Goal: Answer question/provide support

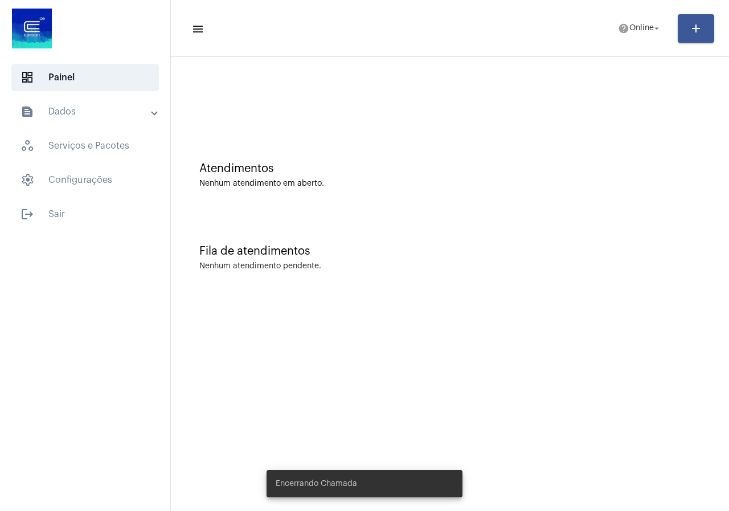
click at [611, 41] on mat-toolbar-row "menu help Online arrow_drop_down add" at bounding box center [450, 28] width 558 height 36
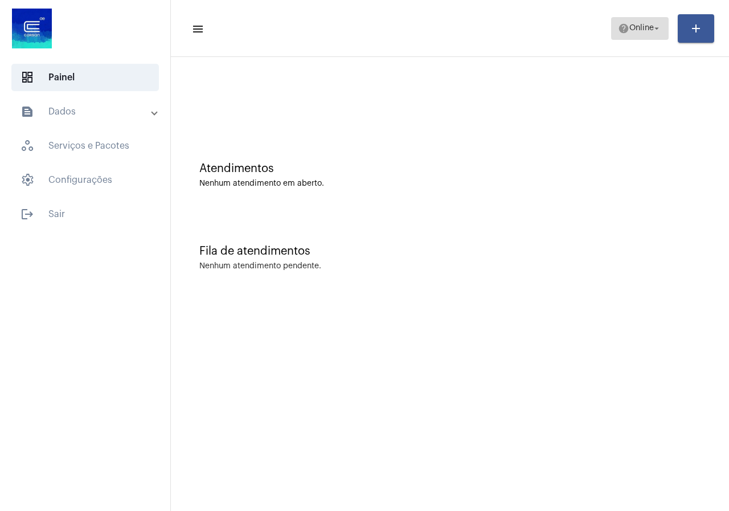
click at [628, 23] on span "help Online arrow_drop_down" at bounding box center [640, 28] width 44 height 21
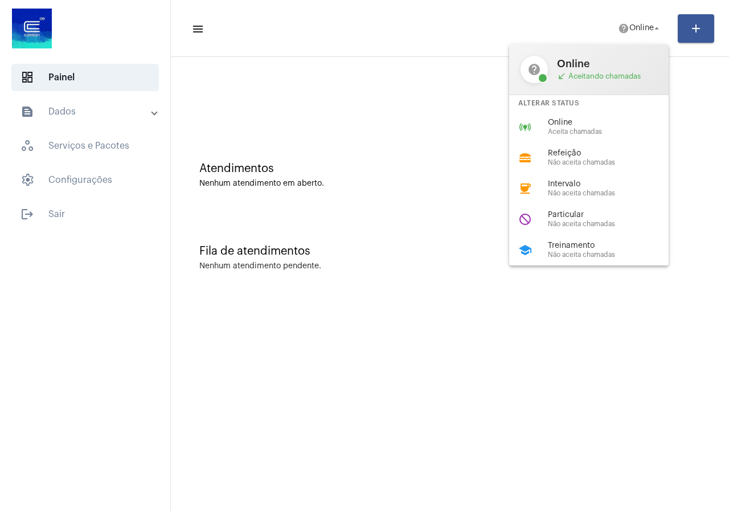
click at [564, 240] on div "school Treinamento Não aceita chamadas" at bounding box center [598, 250] width 178 height 31
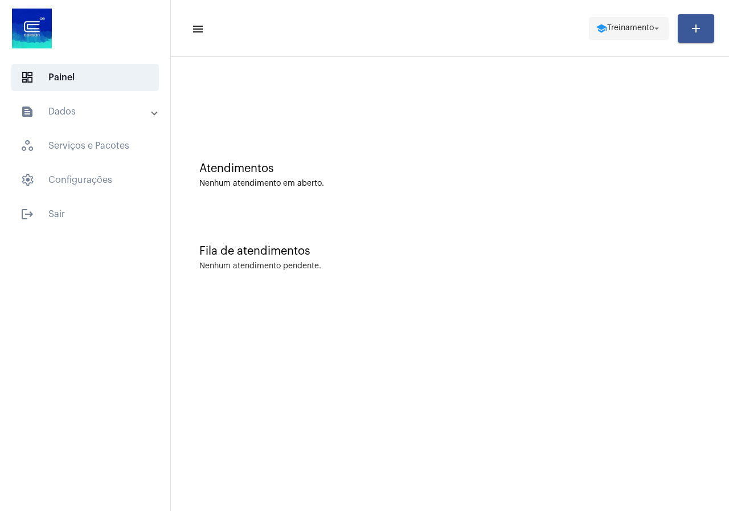
click at [642, 29] on span "Treinamento" at bounding box center [630, 28] width 47 height 8
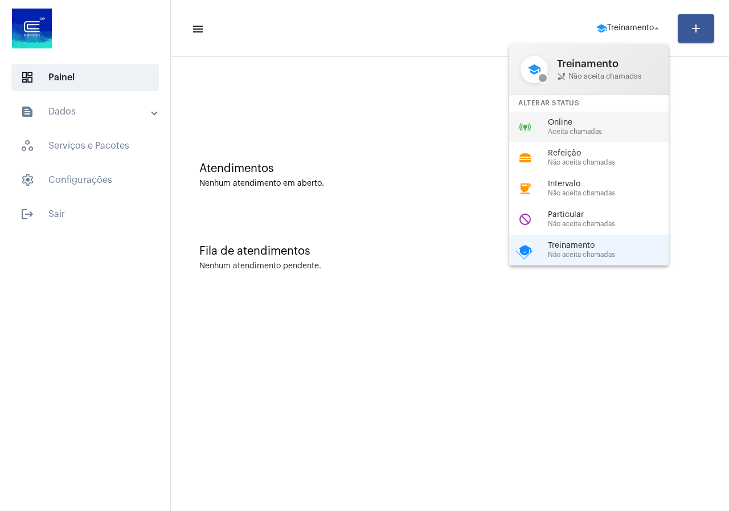
click at [559, 130] on span "Aceita chamadas" at bounding box center [613, 131] width 130 height 7
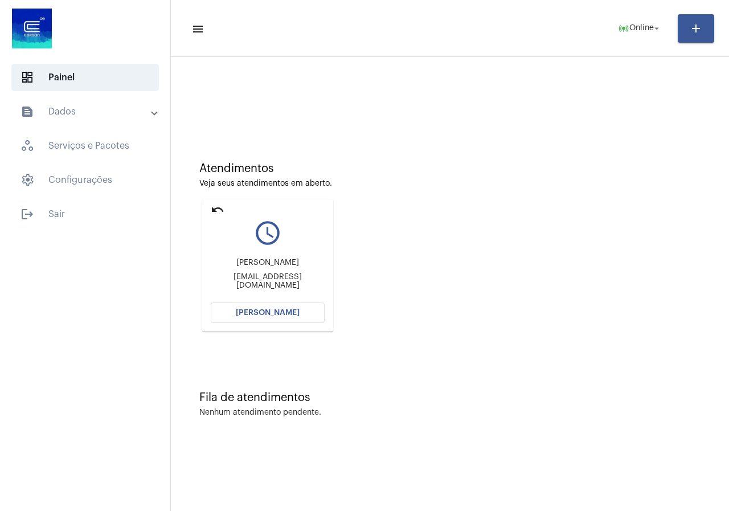
click at [269, 313] on span "[PERSON_NAME]" at bounding box center [268, 313] width 64 height 8
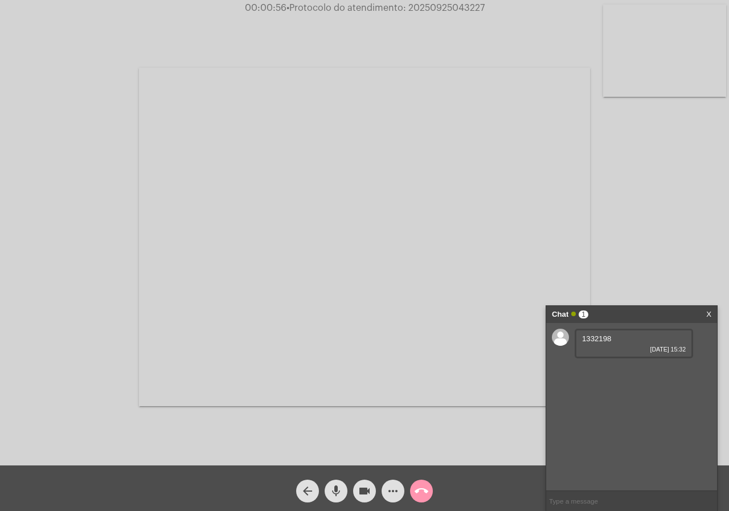
click at [592, 342] on span "1332198" at bounding box center [596, 338] width 29 height 9
copy span "1332198"
click at [392, 500] on span "more_horiz" at bounding box center [393, 491] width 14 height 23
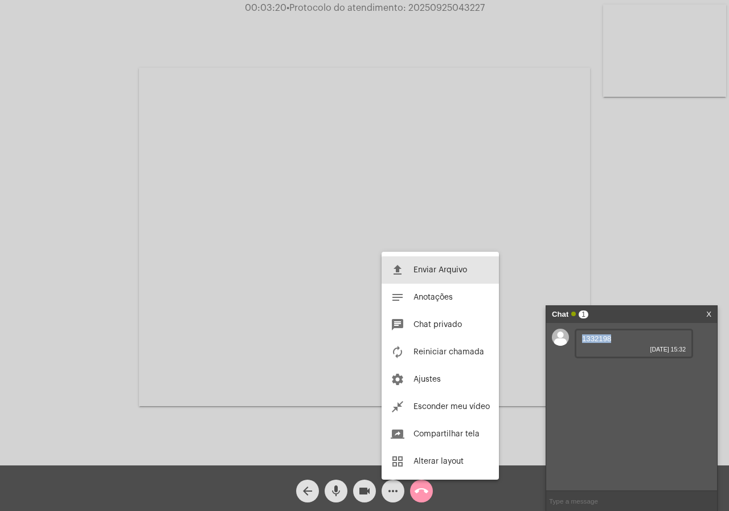
click at [452, 275] on button "file_upload Enviar Arquivo" at bounding box center [440, 269] width 117 height 27
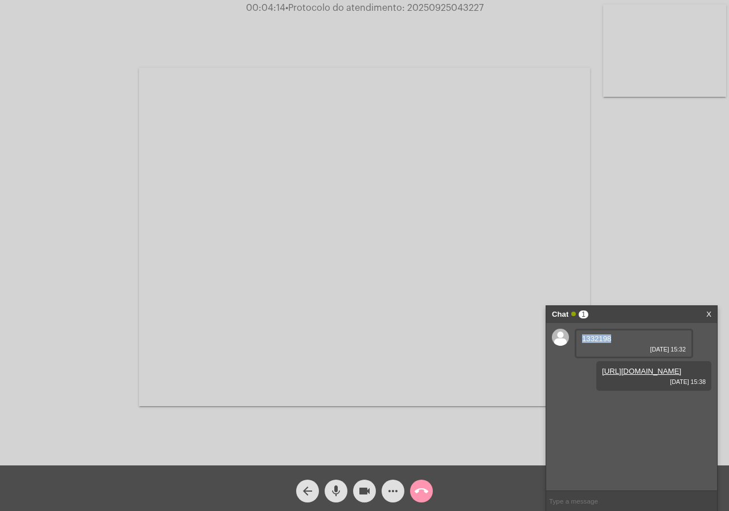
click at [445, 9] on span "• Protocolo do atendimento: 20250925043227" at bounding box center [384, 7] width 198 height 9
copy span "20250925043227"
click at [417, 490] on mat-icon "call_end" at bounding box center [422, 491] width 14 height 14
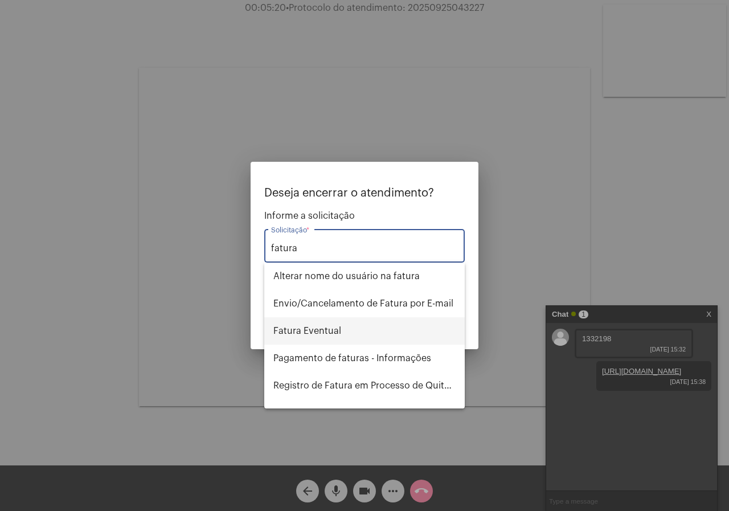
click at [301, 324] on span "Fatura Eventual" at bounding box center [364, 330] width 182 height 27
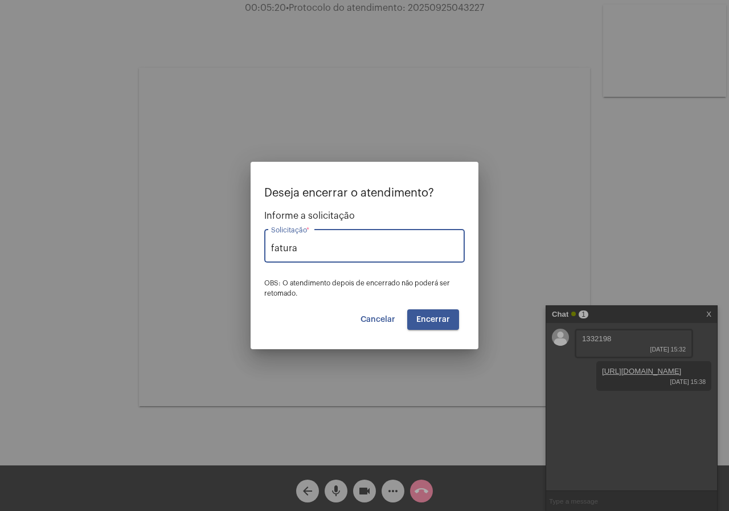
type input "Fatura Eventual"
click at [423, 316] on span "Encerrar" at bounding box center [433, 320] width 34 height 8
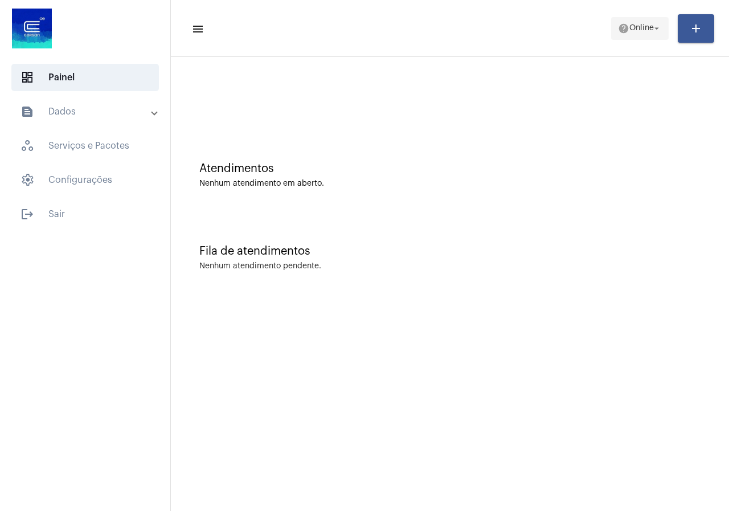
drag, startPoint x: 607, startPoint y: 14, endPoint x: 613, endPoint y: 19, distance: 8.1
click at [613, 18] on mat-toolbar-row "menu help Online arrow_drop_down add" at bounding box center [450, 28] width 558 height 36
click at [632, 32] on span "help Online arrow_drop_down" at bounding box center [640, 28] width 44 height 21
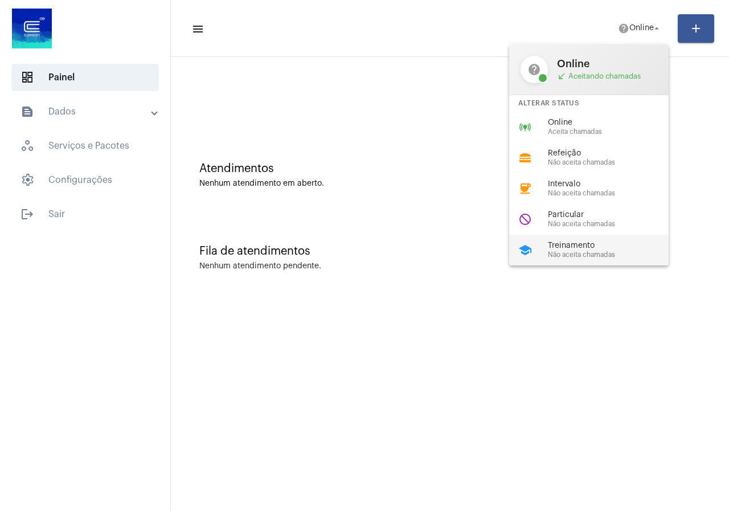
click at [572, 238] on div "school Treinamento Não aceita chamadas" at bounding box center [598, 250] width 178 height 31
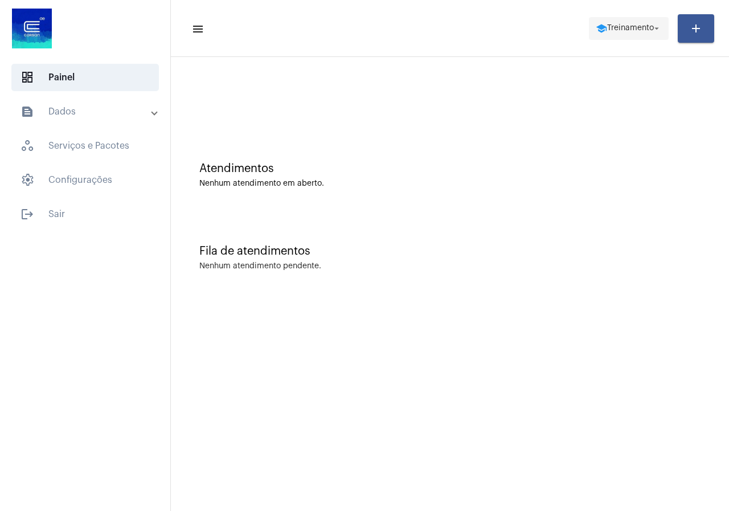
click at [638, 30] on span "Treinamento" at bounding box center [630, 28] width 47 height 8
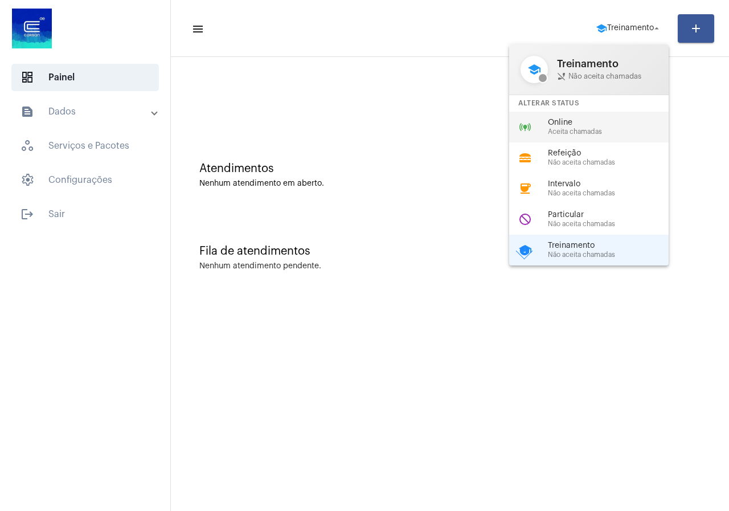
click at [562, 120] on span "Online" at bounding box center [613, 122] width 130 height 9
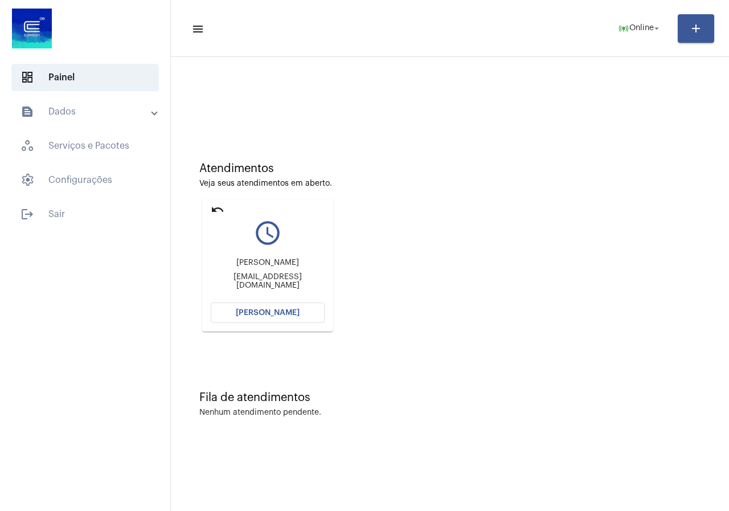
click at [257, 306] on button "[PERSON_NAME]" at bounding box center [268, 312] width 114 height 21
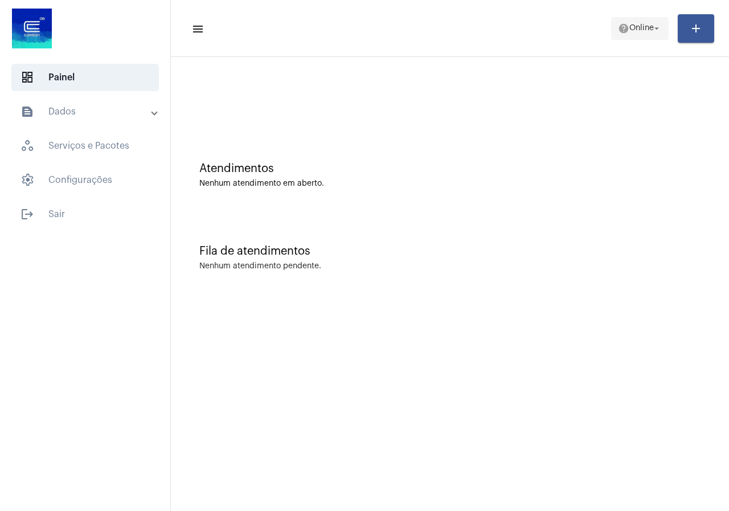
click at [632, 33] on span "help Online arrow_drop_down" at bounding box center [640, 28] width 44 height 21
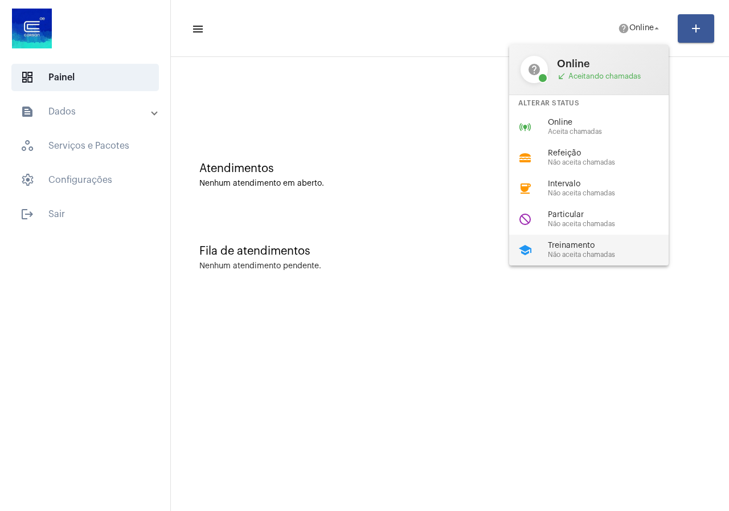
click at [560, 242] on span "Treinamento" at bounding box center [613, 246] width 130 height 9
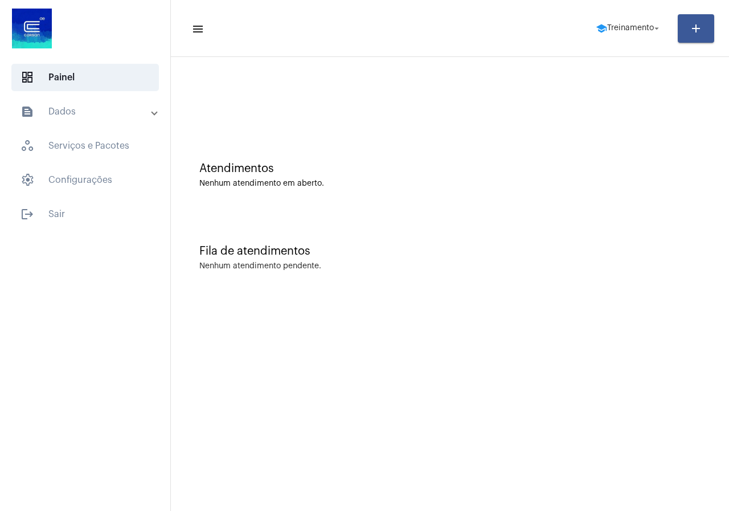
click at [642, 41] on mat-toolbar-row "menu school Treinamento arrow_drop_down add" at bounding box center [450, 28] width 558 height 36
click at [631, 28] on span "school Treinamento arrow_drop_down" at bounding box center [629, 28] width 66 height 21
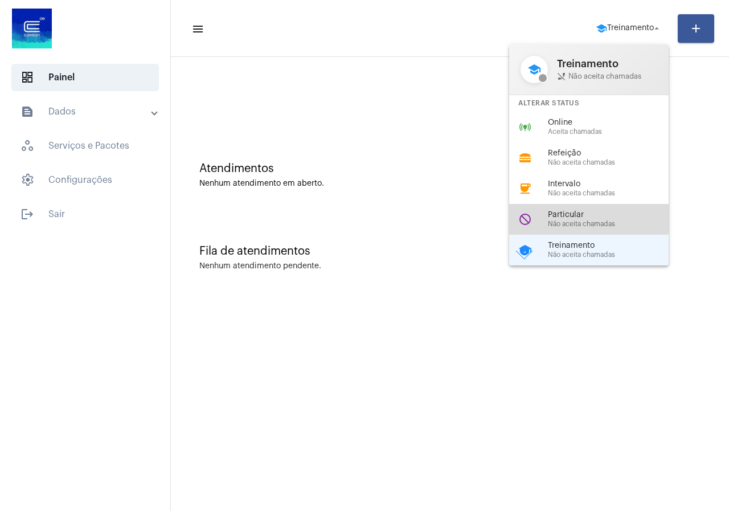
click at [575, 218] on span "Particular" at bounding box center [613, 215] width 130 height 9
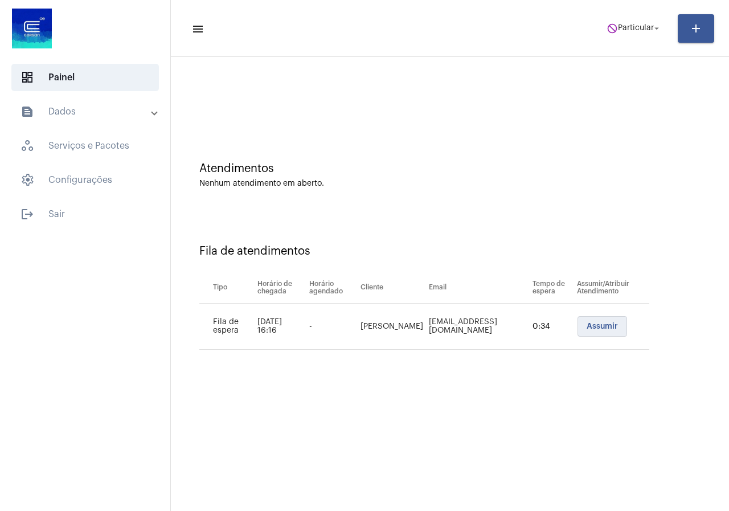
click at [582, 324] on button "Assumir" at bounding box center [603, 326] width 50 height 21
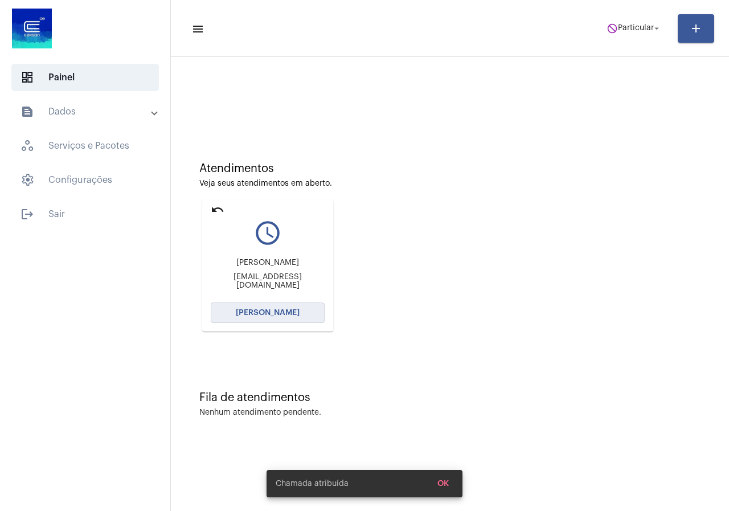
click at [264, 321] on button "[PERSON_NAME]" at bounding box center [268, 312] width 114 height 21
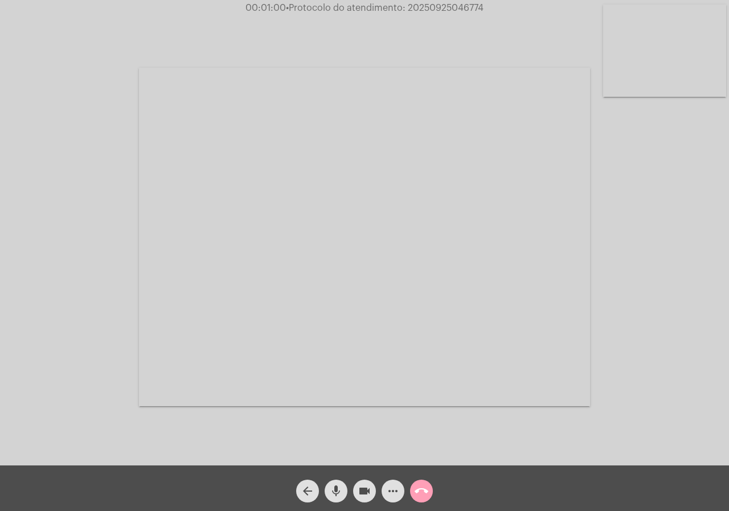
click at [415, 482] on span "call_end" at bounding box center [422, 491] width 14 height 23
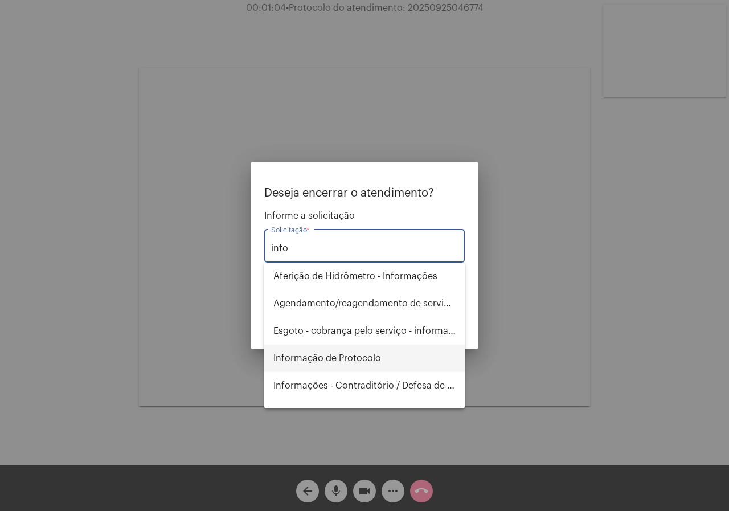
click at [371, 361] on span "Informação de Protocolo" at bounding box center [364, 358] width 182 height 27
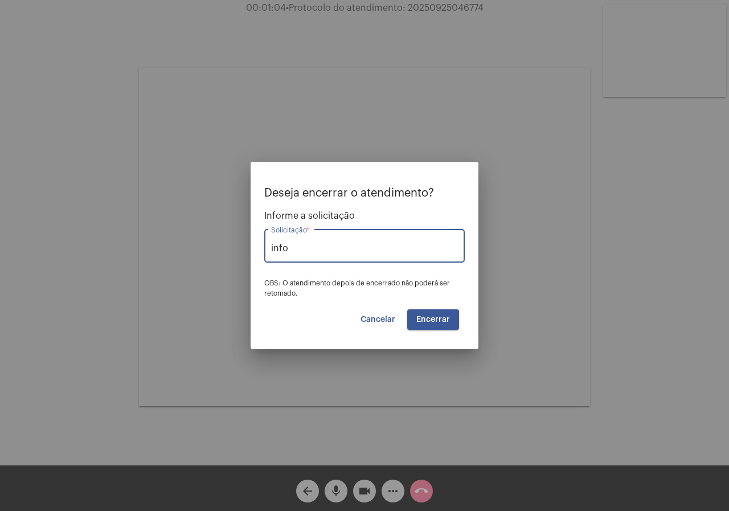
type input "Informação de Protocolo"
click at [415, 319] on button "Encerrar" at bounding box center [433, 319] width 52 height 21
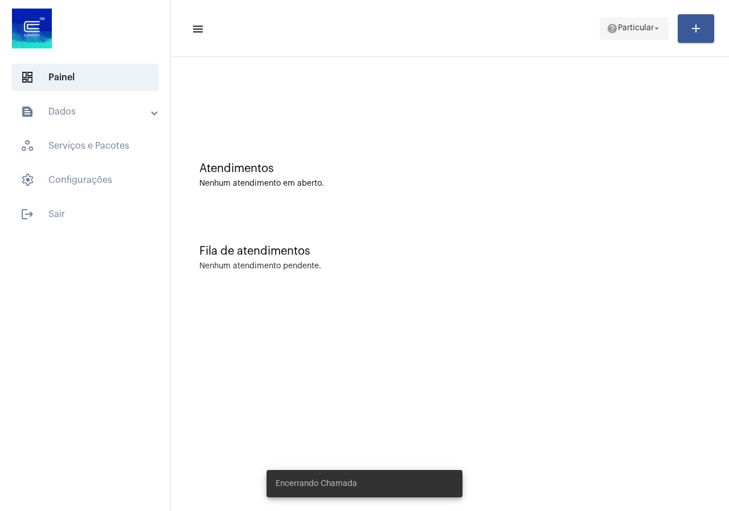
click at [640, 28] on span "Particular" at bounding box center [636, 28] width 36 height 8
click at [640, 28] on body "dashboard Painel text_snippet_outlined Dados history_outlined Histórico schedul…" at bounding box center [364, 255] width 729 height 511
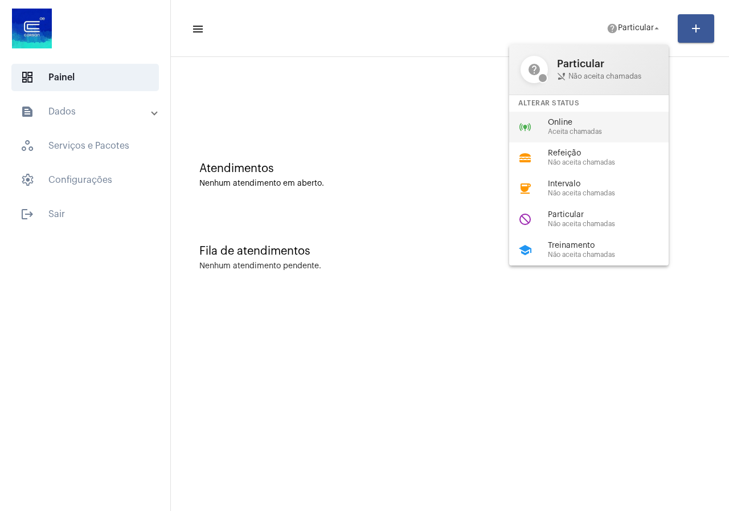
click at [590, 123] on span "Online" at bounding box center [613, 122] width 130 height 9
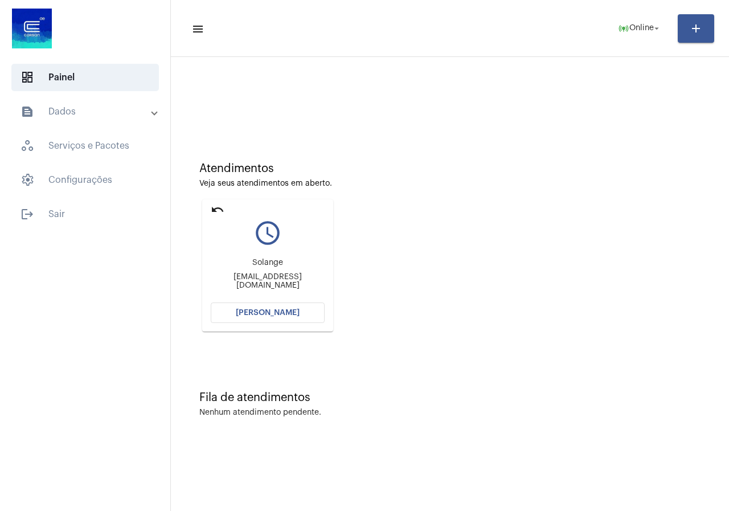
click at [294, 315] on span "[PERSON_NAME]" at bounding box center [268, 313] width 64 height 8
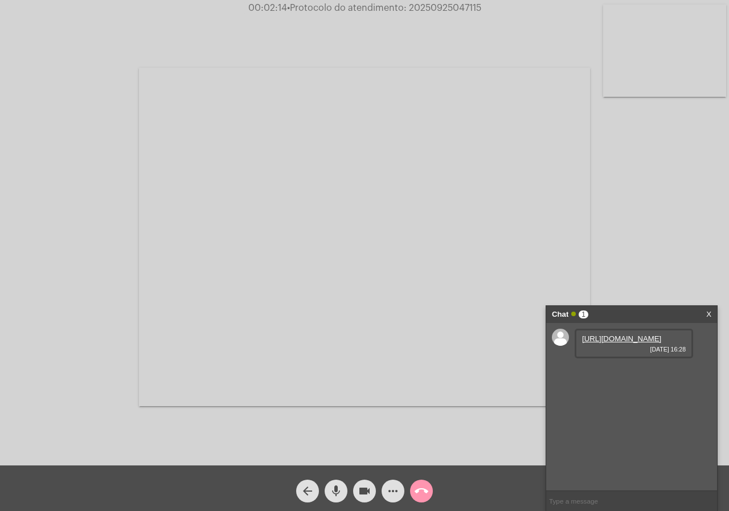
click at [644, 343] on link "https://neft-transfer-bucket.s3.amazonaws.com/temp-cf17648a-ece4-0c73-b333-5fc3…" at bounding box center [621, 338] width 79 height 9
click at [601, 375] on link "https://neft-transfer-bucket.s3.amazonaws.com/temp-4d6dc0e0-2af3-a53f-8d06-aa7c…" at bounding box center [621, 371] width 79 height 9
click at [615, 440] on link "https://neft-transfer-bucket.s3.amazonaws.com/temp-591109e4-b337-739f-a0b0-61f3…" at bounding box center [621, 436] width 79 height 9
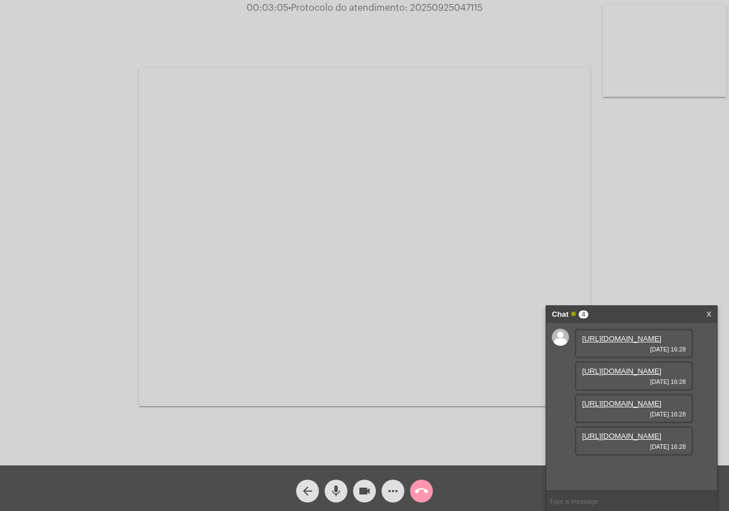
click at [641, 440] on link "https://neft-transfer-bucket.s3.amazonaws.com/temp-591109e4-b337-739f-a0b0-61f3…" at bounding box center [621, 436] width 79 height 9
click at [395, 488] on mat-icon "more_horiz" at bounding box center [393, 491] width 14 height 14
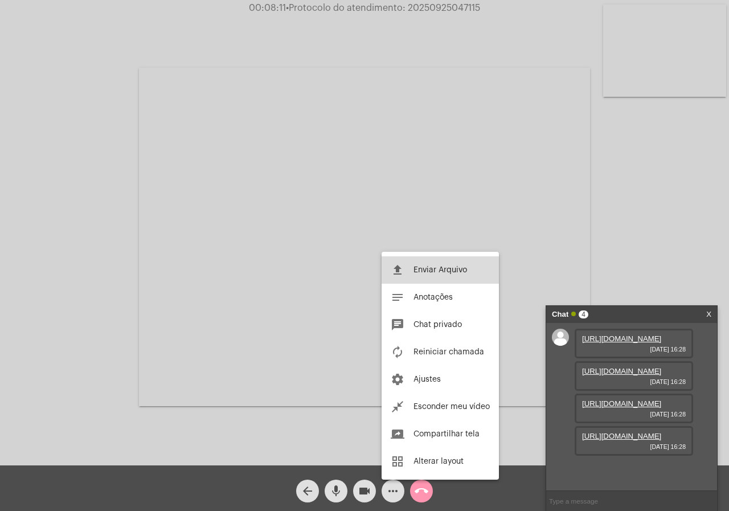
click at [459, 263] on button "file_upload Enviar Arquivo" at bounding box center [440, 269] width 117 height 27
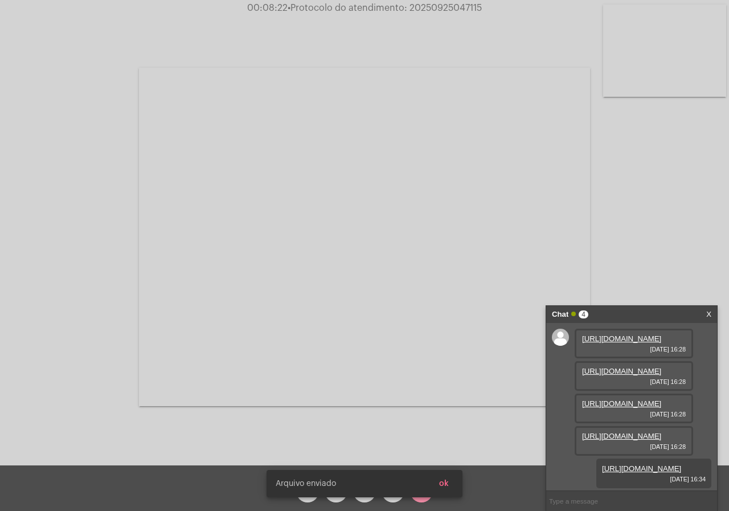
scroll to position [126, 0]
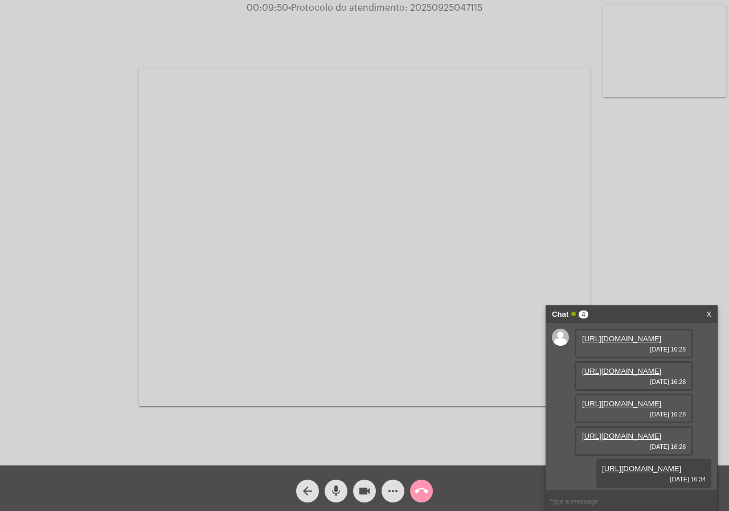
click at [440, 2] on span "00:09:50 • Protocolo do atendimento: 20250925047115" at bounding box center [364, 7] width 245 height 11
click at [439, 5] on span "• Protocolo do atendimento: 20250925047115" at bounding box center [385, 7] width 194 height 9
copy span "20250925047115"
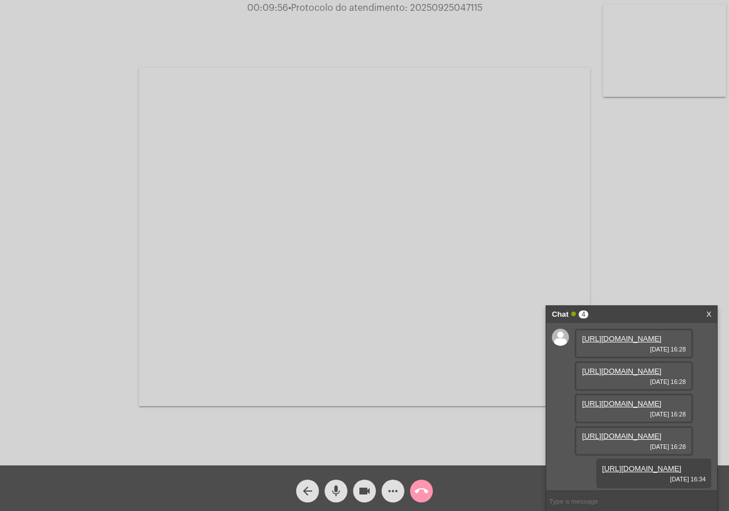
click at [423, 491] on mat-icon "call_end" at bounding box center [422, 491] width 14 height 14
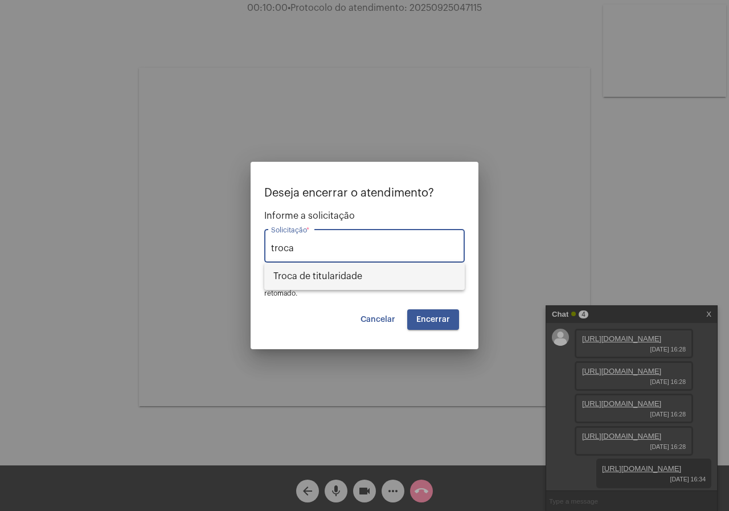
click at [360, 284] on span "Troca de titularidade" at bounding box center [364, 276] width 182 height 27
type input "Troca de titularidade"
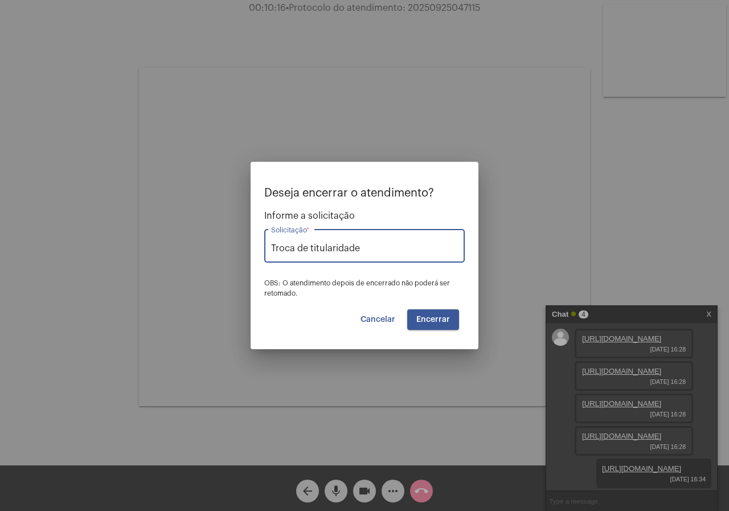
click at [422, 322] on span "Encerrar" at bounding box center [433, 320] width 34 height 8
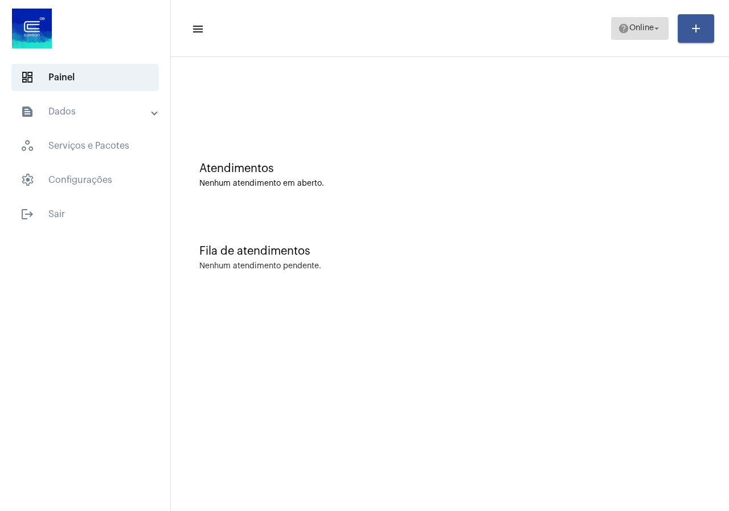
click at [623, 29] on mat-icon "help" at bounding box center [623, 28] width 11 height 11
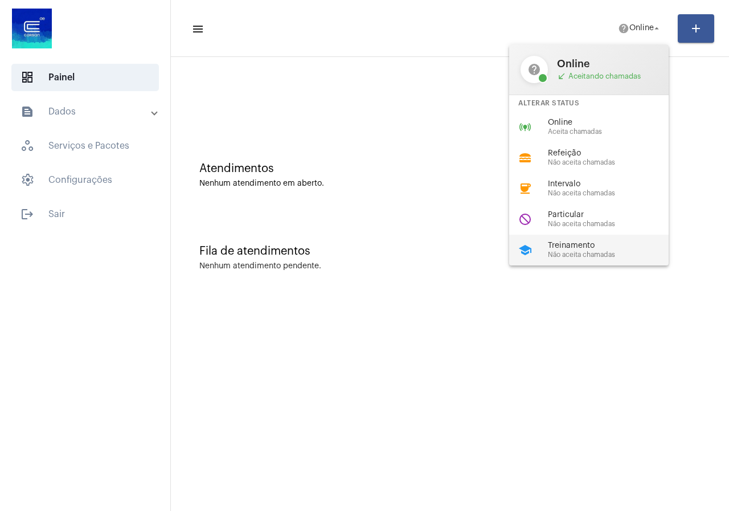
click at [546, 256] on div "school Treinamento Não aceita chamadas" at bounding box center [598, 250] width 178 height 31
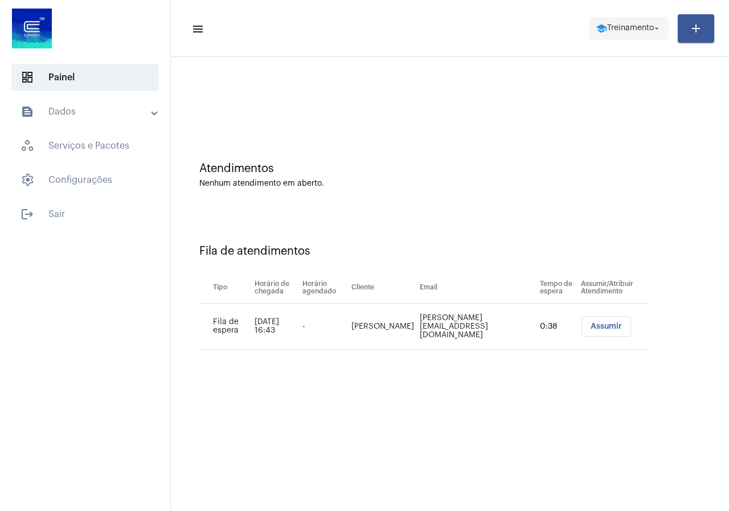
click at [600, 26] on mat-icon "school" at bounding box center [601, 28] width 11 height 11
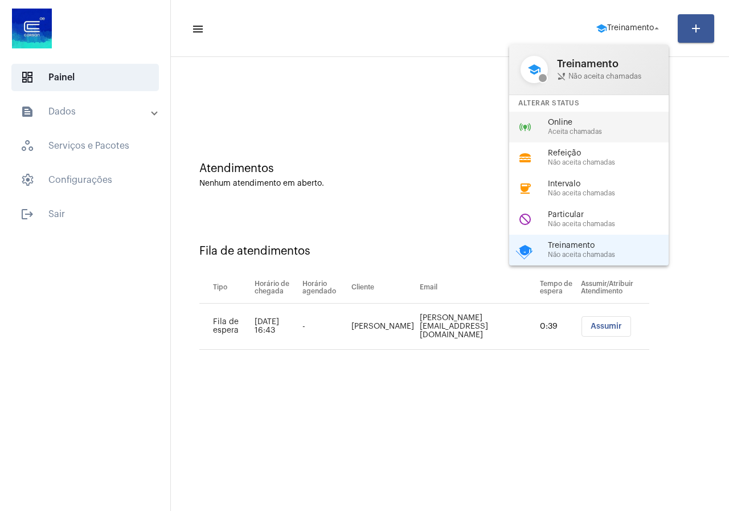
click at [575, 131] on span "Aceita chamadas" at bounding box center [613, 131] width 130 height 7
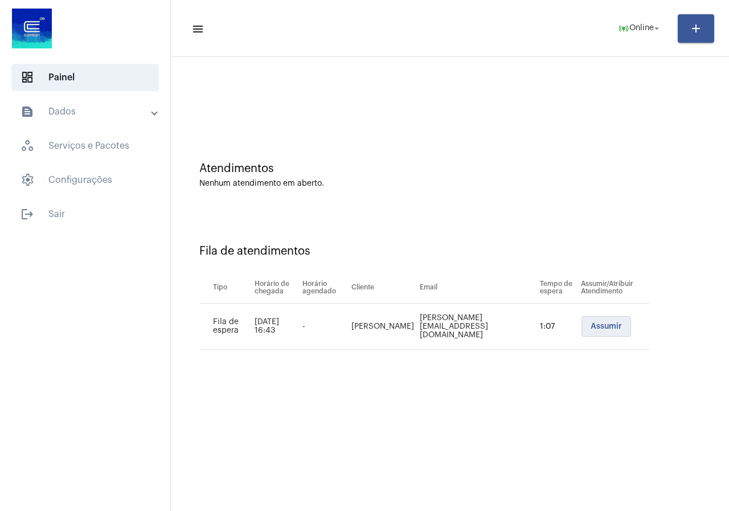
click at [597, 331] on button "Assumir" at bounding box center [607, 326] width 50 height 21
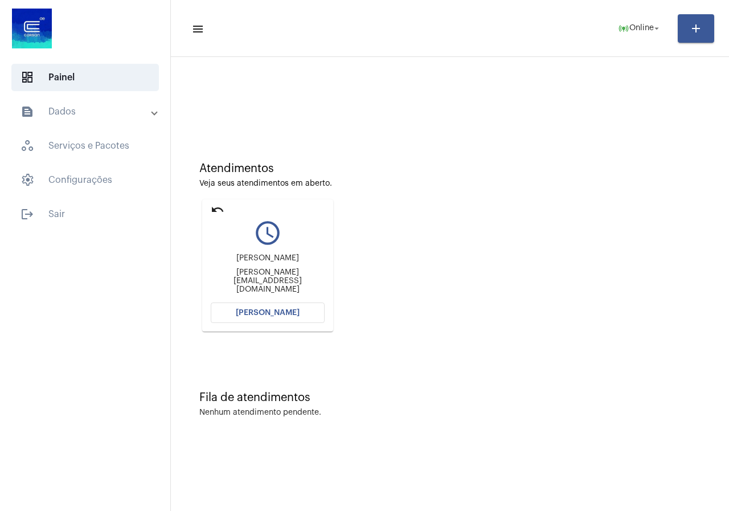
click at [292, 321] on button "[PERSON_NAME]" at bounding box center [268, 312] width 114 height 21
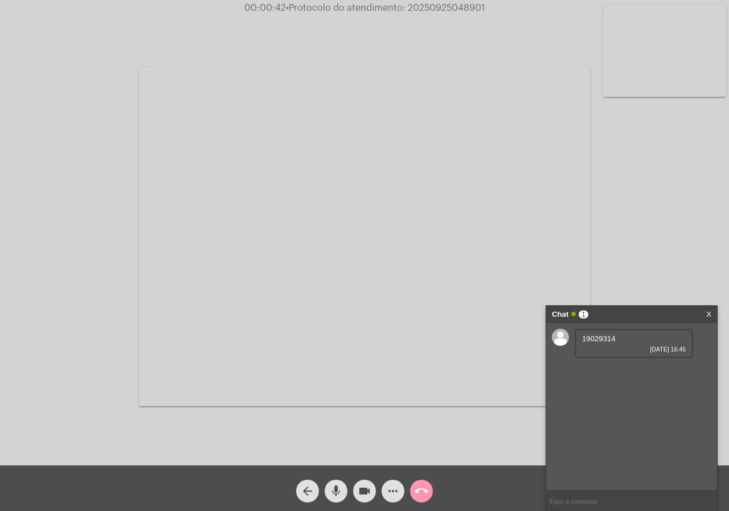
click at [605, 339] on span "19029314" at bounding box center [599, 338] width 34 height 9
copy span "19029314"
click at [641, 375] on link "https://neft-transfer-bucket.s3.amazonaws.com/temp-f437c56a-28cc-6102-6363-5c69…" at bounding box center [621, 371] width 79 height 9
click at [580, 492] on input "text" at bounding box center [631, 501] width 171 height 20
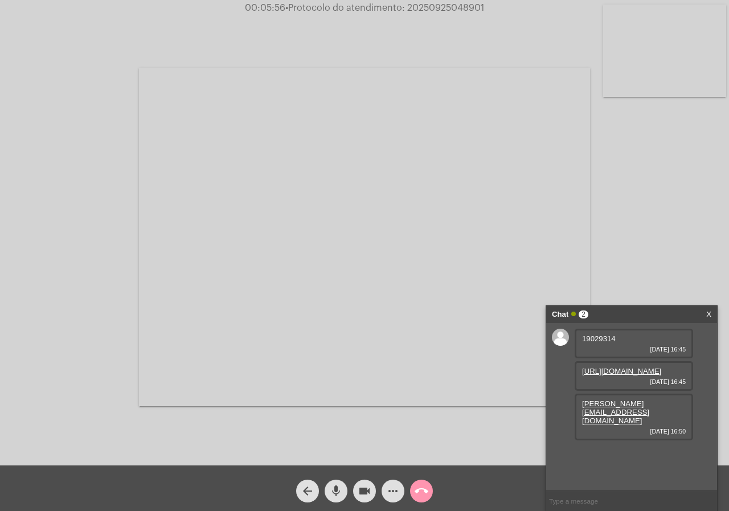
click at [605, 440] on div "amanda.zanferrari@rumolog.com 25/09/2025 16:50" at bounding box center [634, 417] width 118 height 47
drag, startPoint x: 580, startPoint y: 431, endPoint x: 567, endPoint y: 423, distance: 15.3
click at [567, 423] on div "19029314 25/09/2025 16:45 https://neft-transfer-bucket.s3.amazonaws.com/temp-f4…" at bounding box center [631, 406] width 171 height 167
click at [601, 463] on div "19029314 25/09/2025 16:45 https://neft-transfer-bucket.s3.amazonaws.com/temp-f4…" at bounding box center [631, 406] width 171 height 167
drag, startPoint x: 598, startPoint y: 442, endPoint x: 565, endPoint y: 433, distance: 34.1
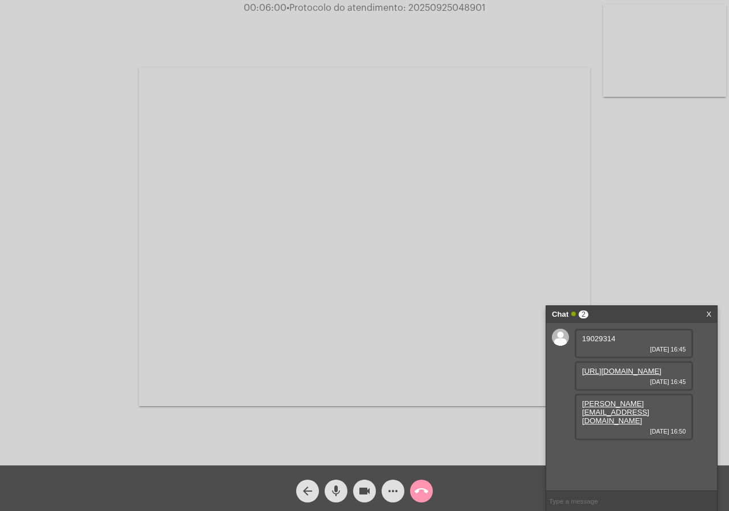
click at [565, 433] on div "19029314 25/09/2025 16:45 https://neft-transfer-bucket.s3.amazonaws.com/temp-f4…" at bounding box center [631, 406] width 171 height 167
copy link "amanda.zanferrari@rumolog.com"
click at [403, 492] on button "more_horiz" at bounding box center [393, 491] width 23 height 23
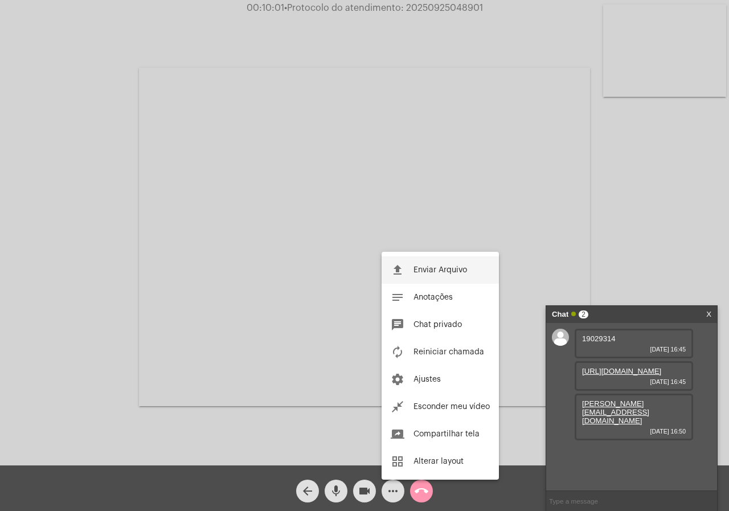
click at [404, 279] on button "file_upload Enviar Arquivo" at bounding box center [440, 269] width 117 height 27
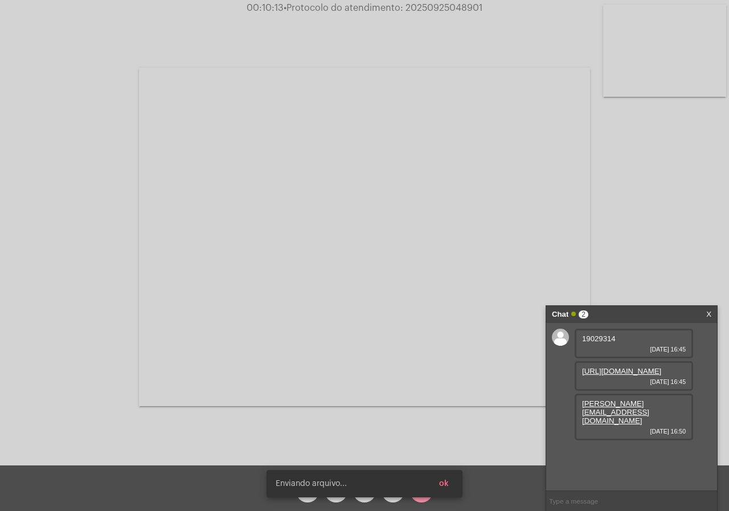
click at [459, 5] on span "• Protocolo do atendimento: 20250925048901" at bounding box center [383, 7] width 199 height 9
copy span "20250925048901"
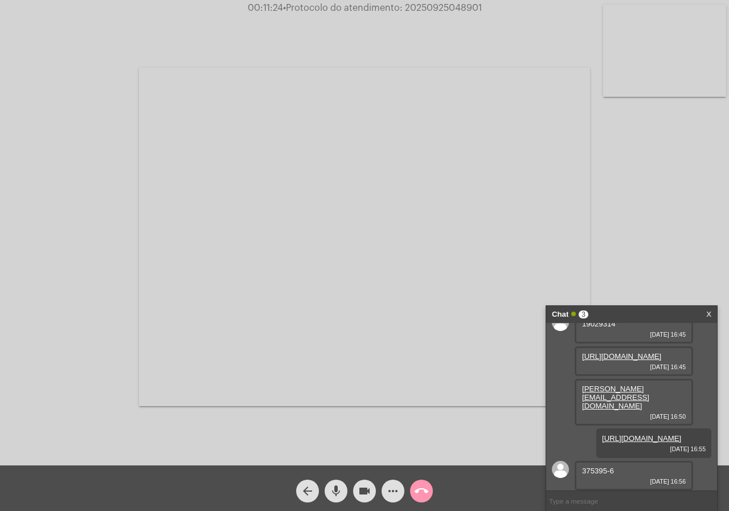
scroll to position [58, 0]
copy span "20250925048901"
click at [580, 463] on div "375395-6 25/09/2025 16:56" at bounding box center [634, 476] width 118 height 30
click at [590, 465] on div "375395-6 25/09/2025 16:56" at bounding box center [634, 476] width 118 height 30
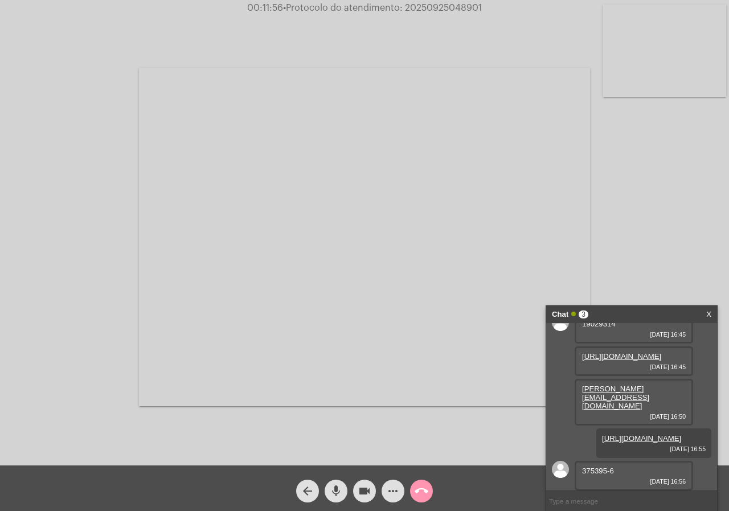
copy span "375395"
click at [363, 489] on mat-icon "videocam" at bounding box center [365, 491] width 14 height 14
click at [366, 488] on mat-icon "videocam_off" at bounding box center [365, 491] width 14 height 14
click at [425, 5] on span "• Protocolo do atendimento: 20250925048901" at bounding box center [383, 7] width 199 height 9
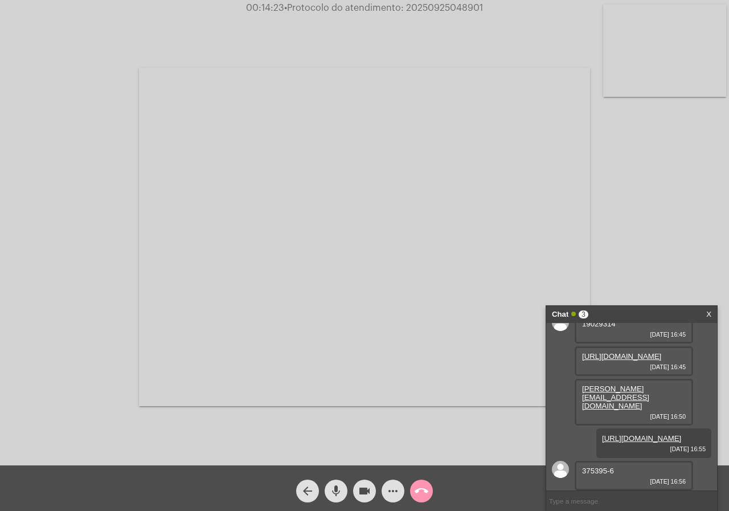
click at [422, 12] on span "• Protocolo do atendimento: 20250925048901" at bounding box center [383, 7] width 199 height 9
click at [432, 488] on button "call_end" at bounding box center [421, 491] width 23 height 23
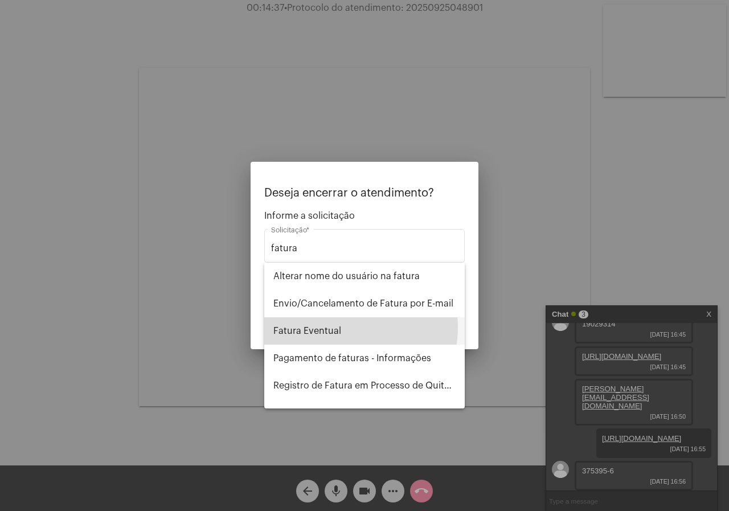
click at [349, 327] on span "Fatura Eventual" at bounding box center [364, 330] width 182 height 27
type input "Fatura Eventual"
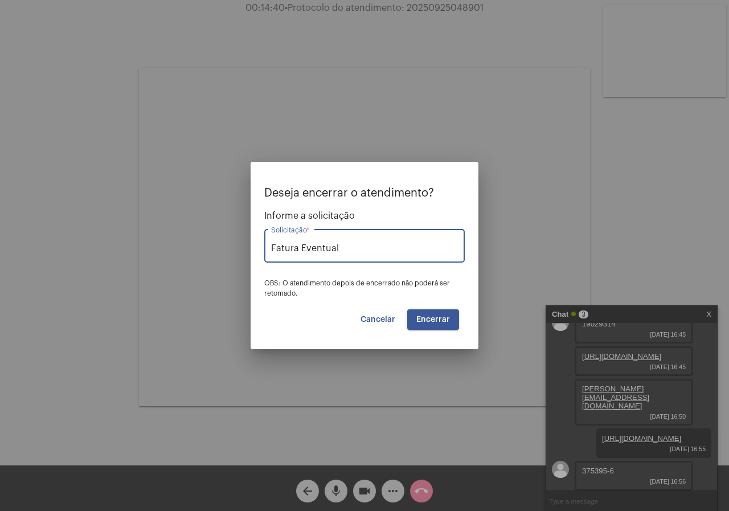
click at [431, 324] on button "Encerrar" at bounding box center [433, 319] width 52 height 21
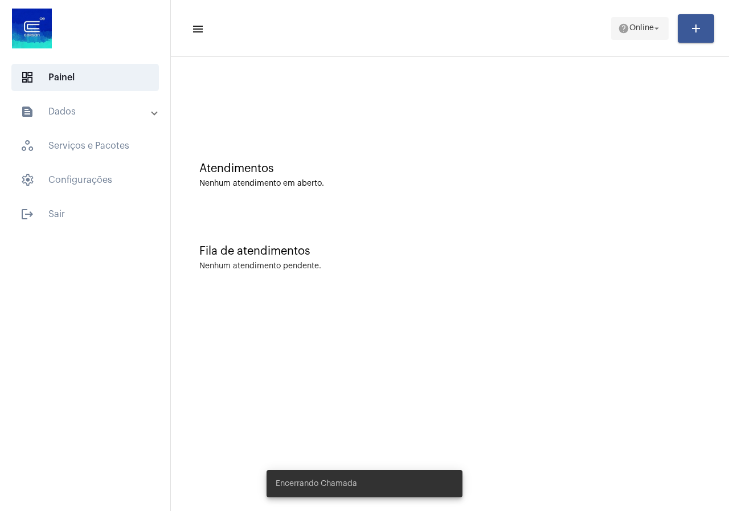
click at [625, 35] on span "help Online arrow_drop_down" at bounding box center [640, 28] width 44 height 21
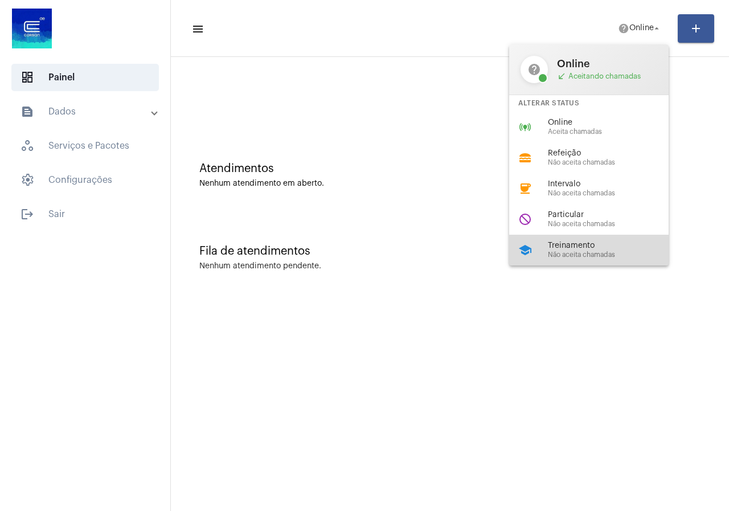
click at [588, 242] on span "Treinamento" at bounding box center [613, 246] width 130 height 9
